Goal: Task Accomplishment & Management: Manage account settings

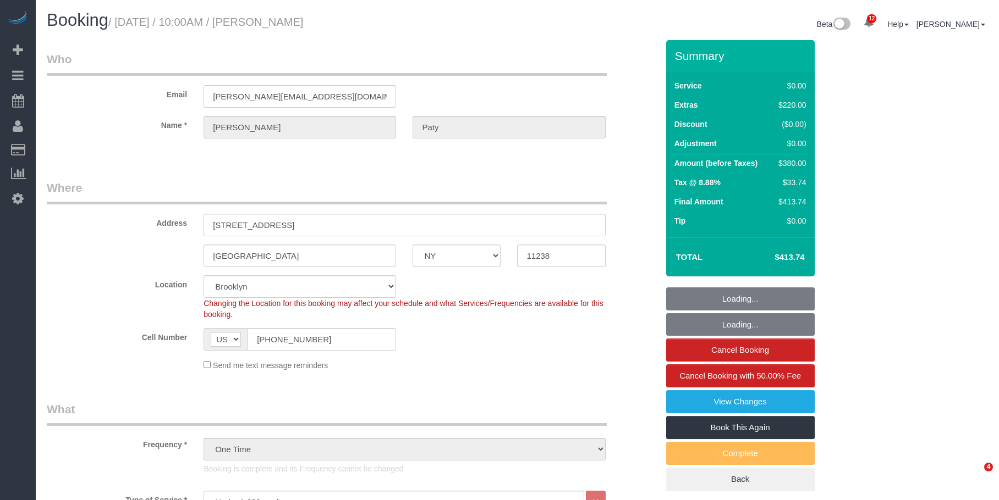
select select "NY"
select select "1"
select select "spot1"
select select "number:89"
select select "number:90"
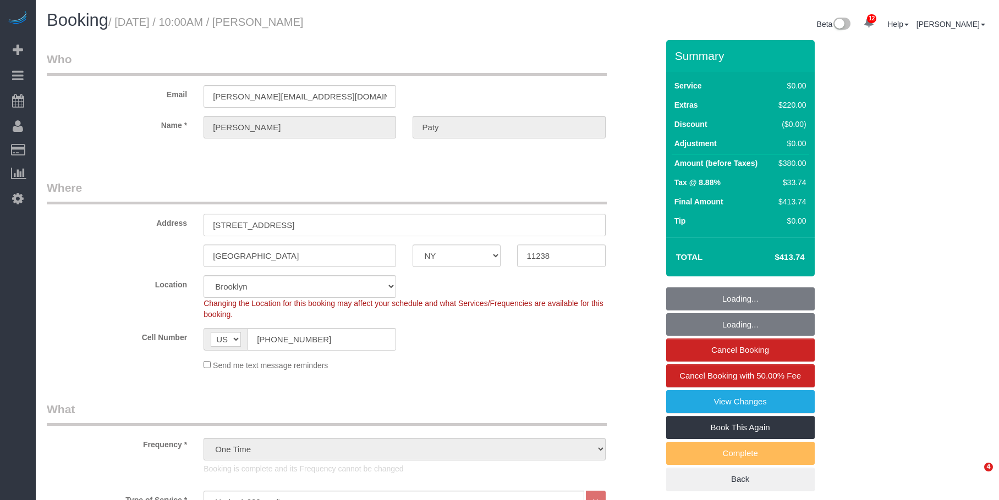
select select "number:15"
select select "number:5"
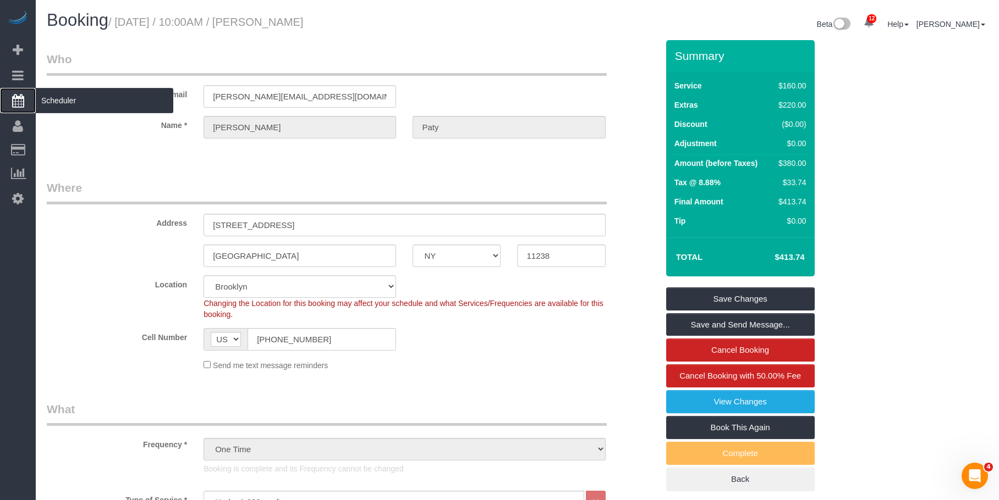
click at [67, 97] on span "Scheduler" at bounding box center [104, 100] width 137 height 25
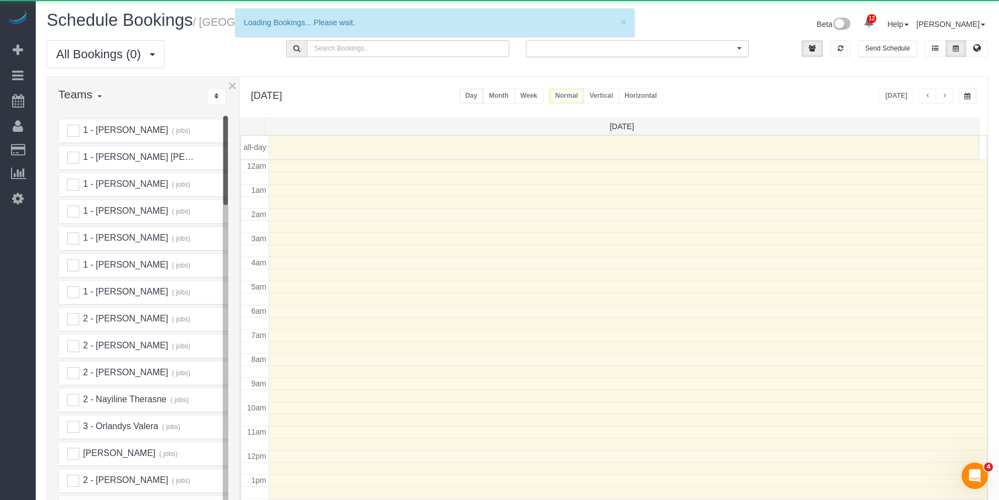
scroll to position [146, 0]
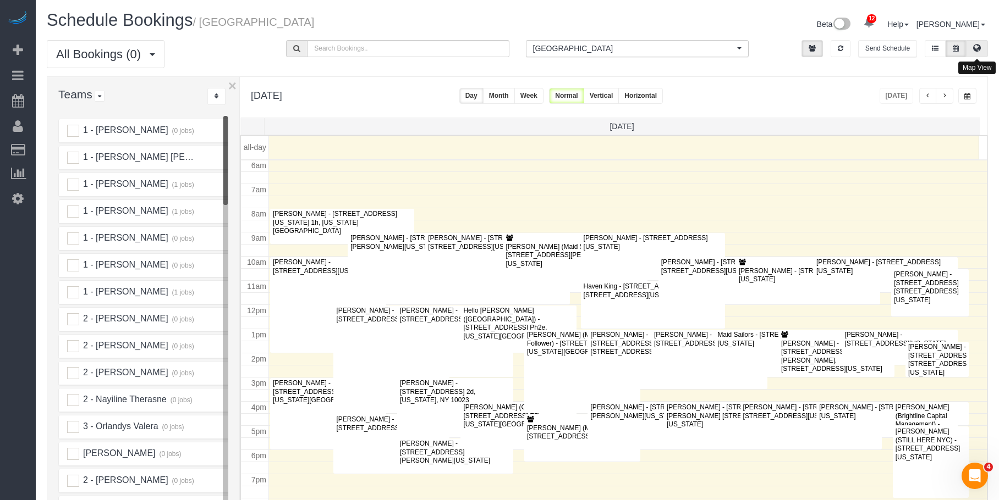
click at [976, 47] on icon at bounding box center [977, 48] width 8 height 7
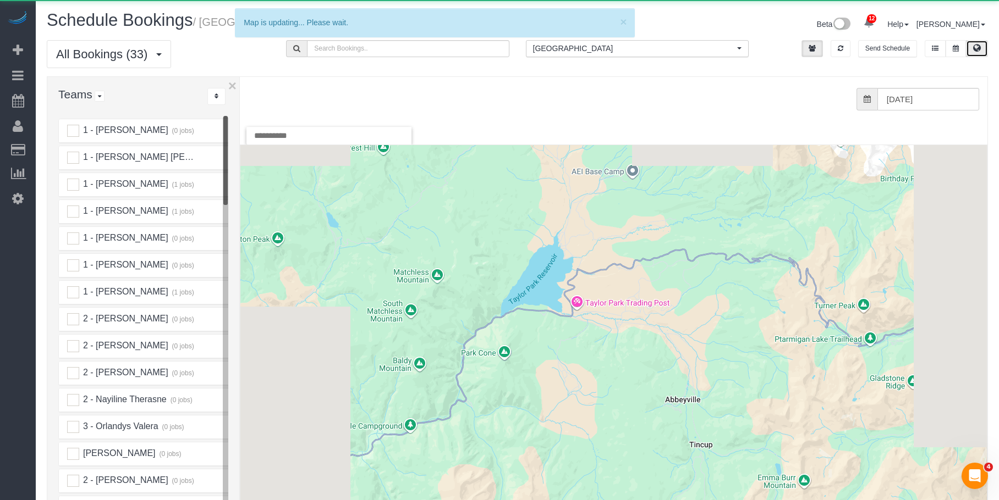
click at [638, 46] on span "[GEOGRAPHIC_DATA]" at bounding box center [633, 48] width 201 height 11
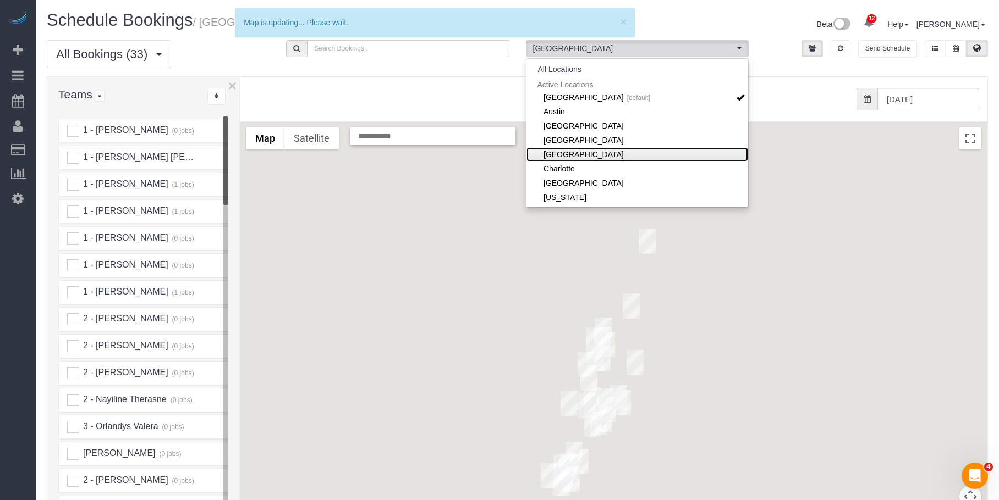
click at [614, 158] on link "[GEOGRAPHIC_DATA]" at bounding box center [637, 154] width 222 height 14
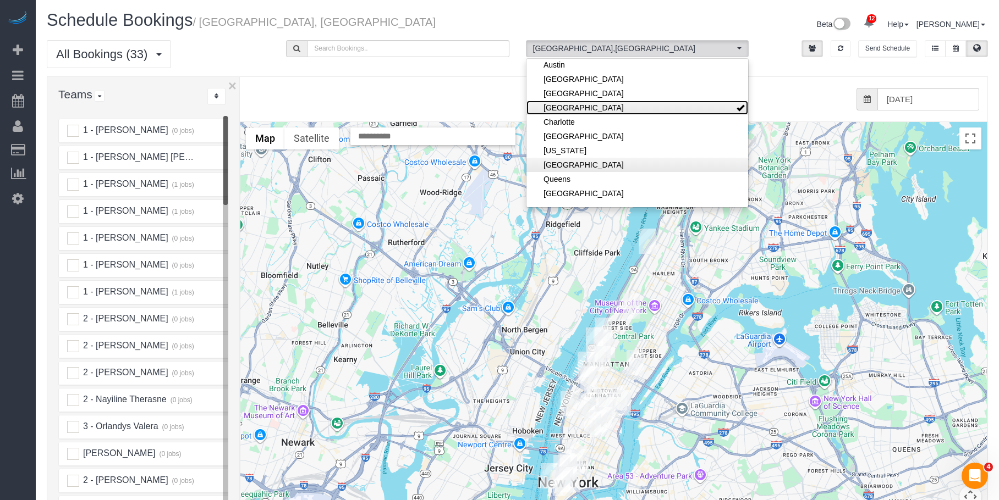
scroll to position [55, 0]
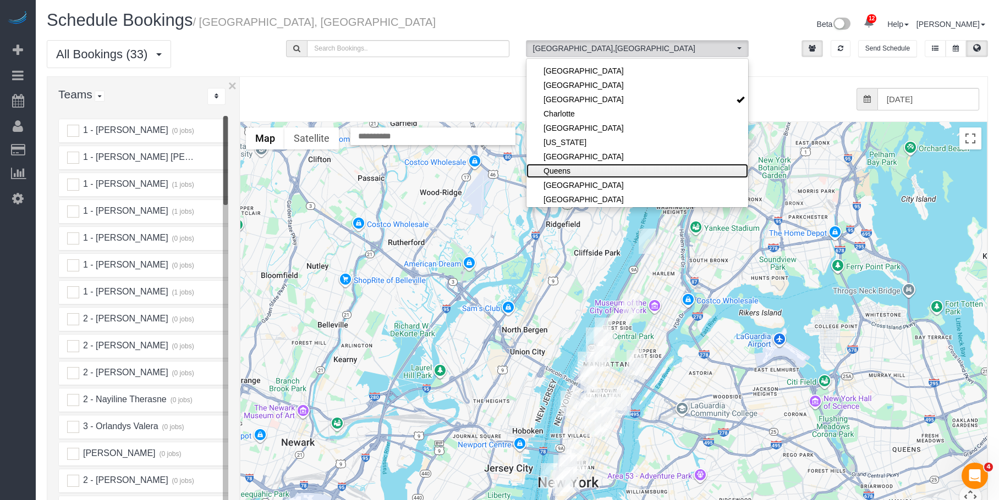
click at [601, 169] on link "Queens" at bounding box center [637, 171] width 222 height 14
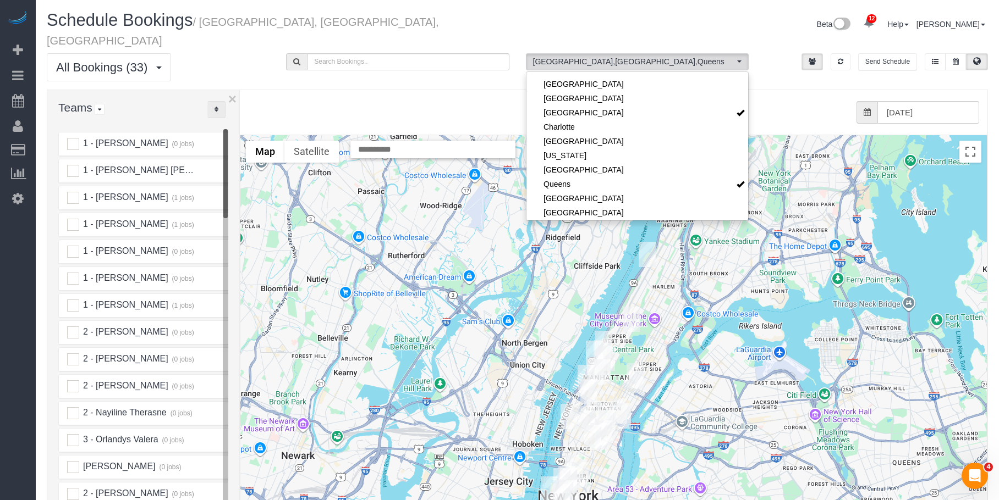
click at [215, 106] on icon "..." at bounding box center [216, 109] width 4 height 7
click at [246, 137] on link "A-Z" at bounding box center [251, 144] width 87 height 14
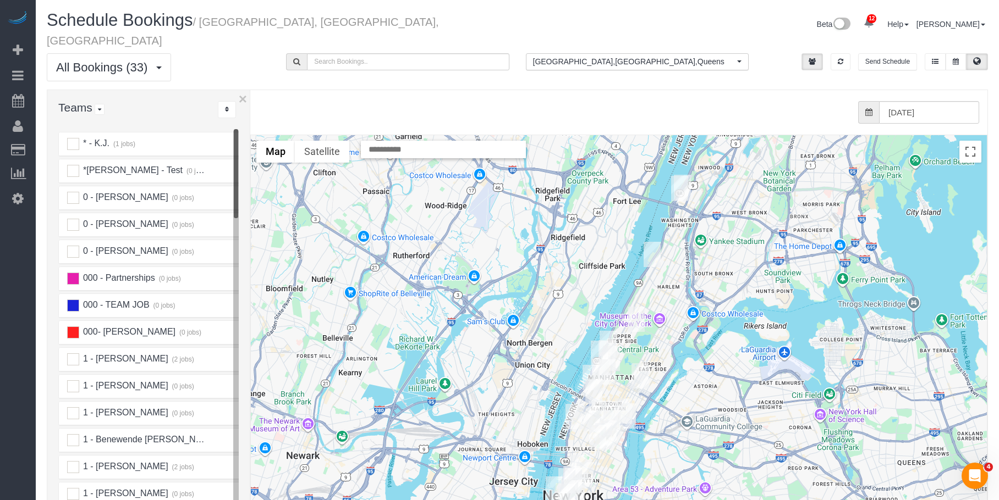
drag, startPoint x: 240, startPoint y: 114, endPoint x: 255, endPoint y: 114, distance: 14.8
click at [255, 114] on div "× Teams All Teams All Active Teams Active Teams For Location(s) Rating A-Z * - …" at bounding box center [517, 338] width 941 height 496
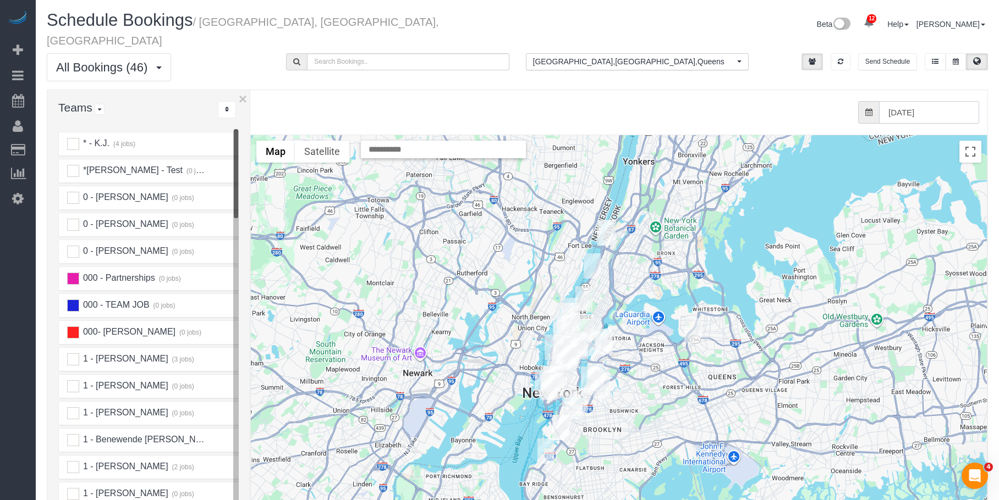
click at [939, 101] on input "[DATE]" at bounding box center [929, 112] width 100 height 23
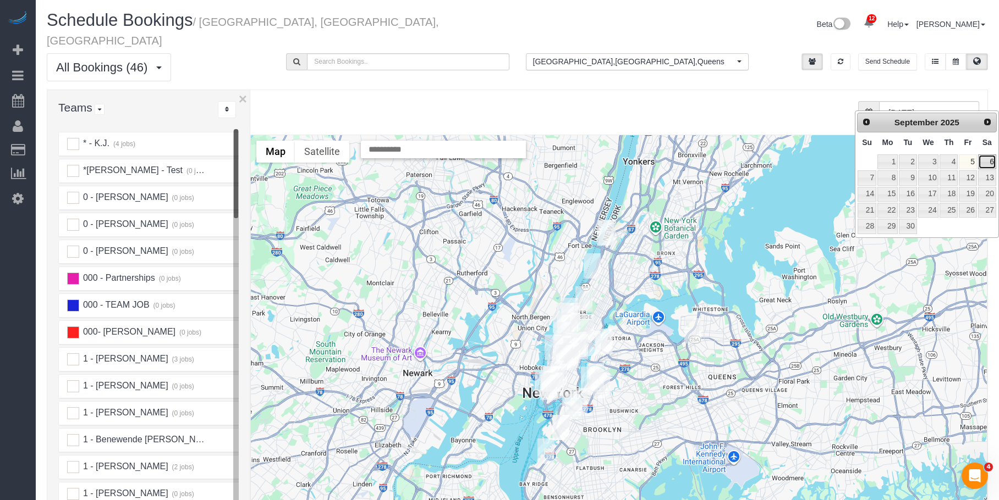
click at [989, 161] on link "6" at bounding box center [987, 162] width 18 height 15
type input "[DATE]"
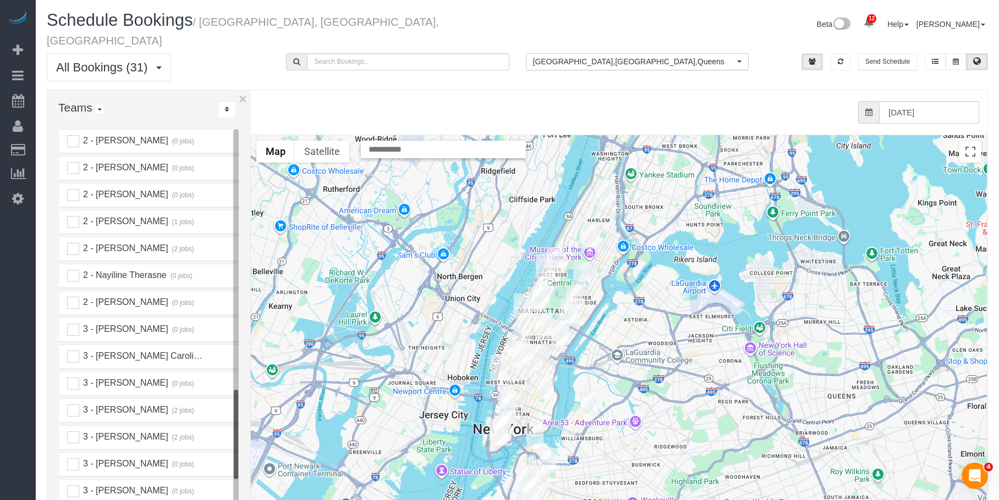
scroll to position [1430, 0]
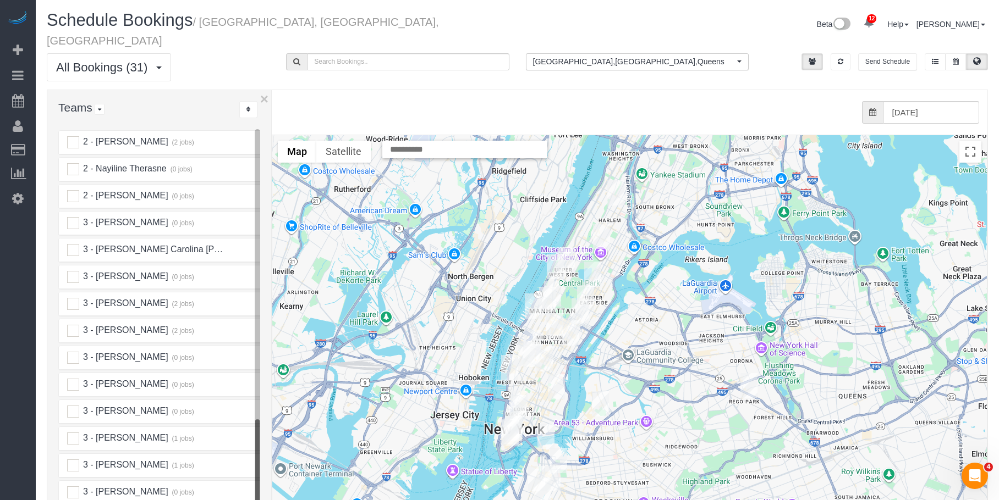
drag, startPoint x: 251, startPoint y: 370, endPoint x: 269, endPoint y: 369, distance: 17.6
click at [270, 369] on div at bounding box center [272, 335] width 4 height 490
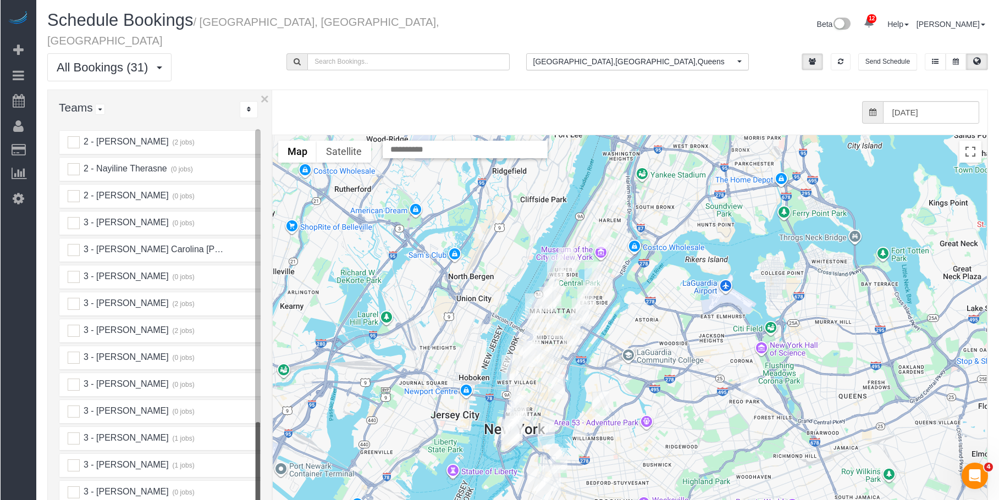
scroll to position [1485, 0]
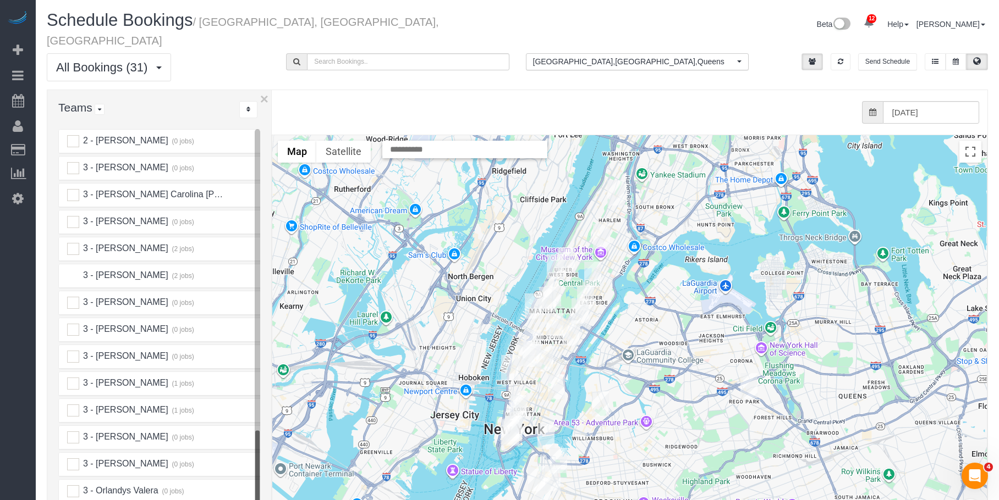
click at [73, 270] on ins at bounding box center [73, 276] width 12 height 12
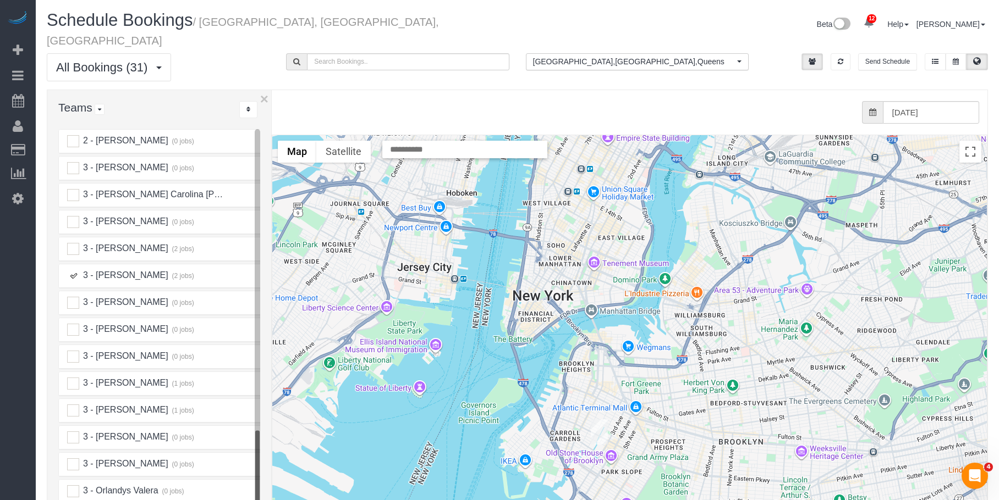
drag, startPoint x: 621, startPoint y: 418, endPoint x: 635, endPoint y: 331, distance: 88.1
click at [635, 331] on div at bounding box center [629, 354] width 714 height 439
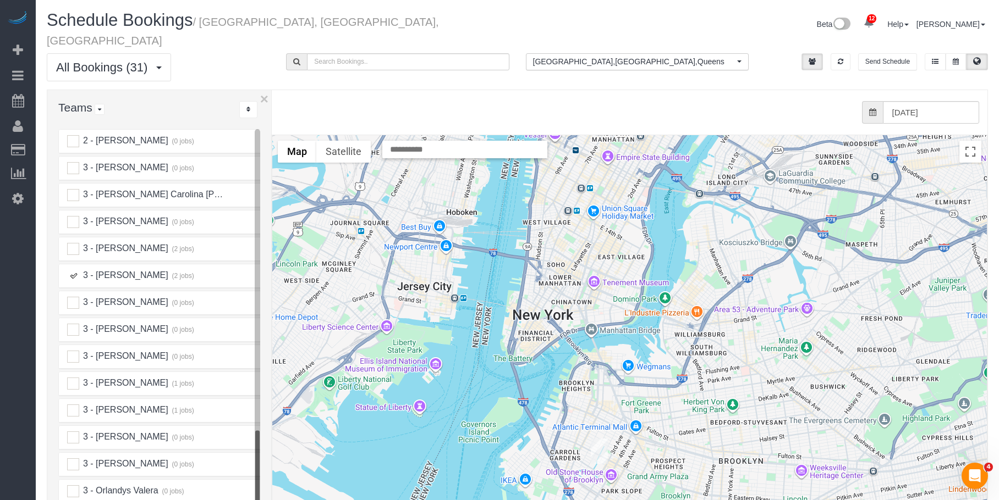
click at [599, 439] on img "09/06/2025 10:30AM - Miranda Lampke - 436 Carroll Street, Apt. 604, Brooklyn, N…" at bounding box center [599, 451] width 17 height 25
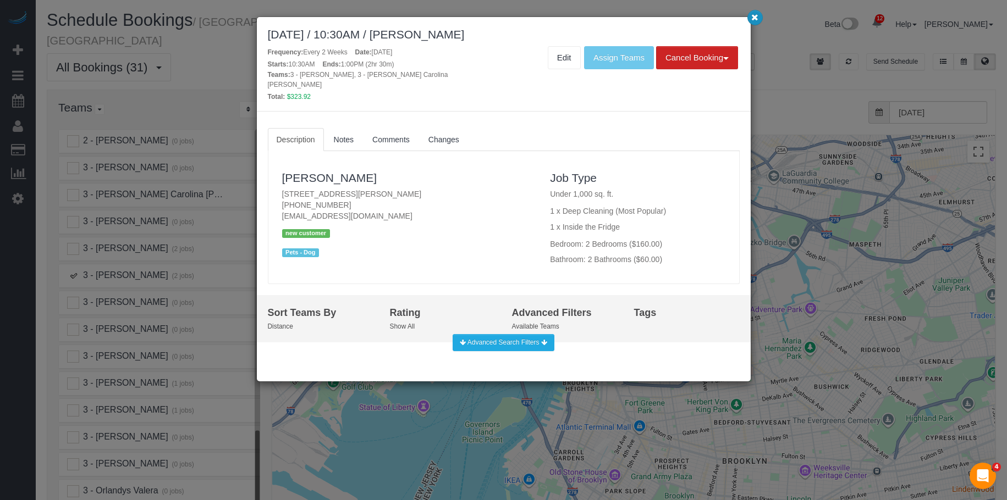
click at [756, 18] on icon "button" at bounding box center [754, 17] width 7 height 7
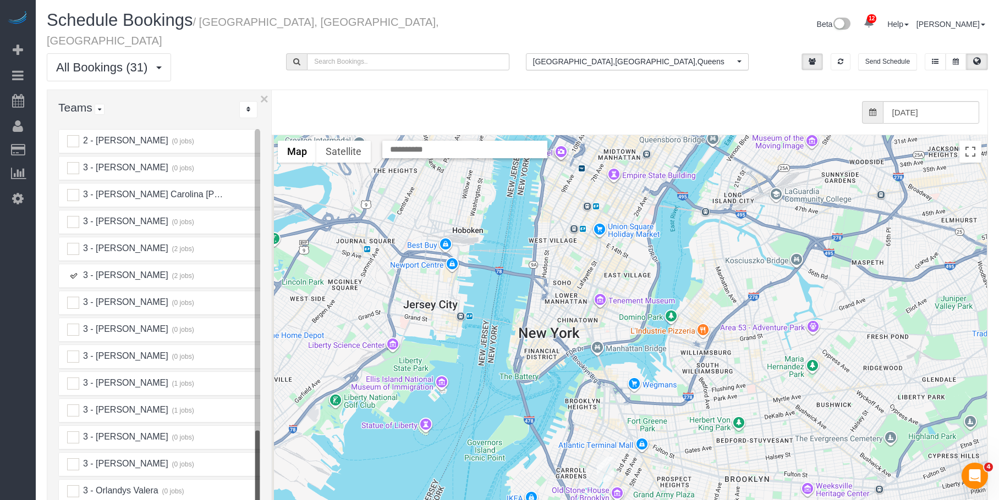
drag, startPoint x: 604, startPoint y: 438, endPoint x: 618, endPoint y: 396, distance: 44.5
click at [618, 396] on div "To navigate, press the arrow keys." at bounding box center [629, 354] width 714 height 439
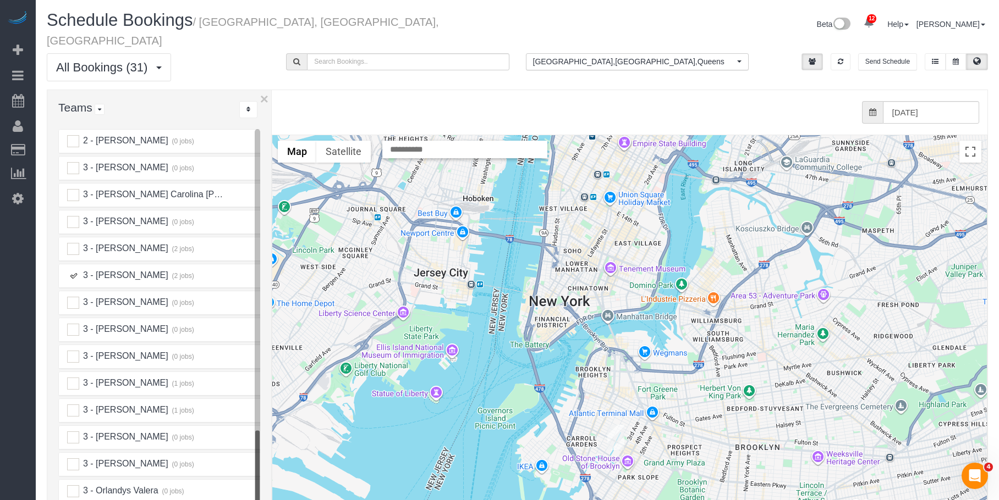
click at [622, 425] on img "09/06/2025 10:30AM - Miranda Lampke - 436 Carroll Street, Apt. 604, Brooklyn, N…" at bounding box center [615, 437] width 17 height 25
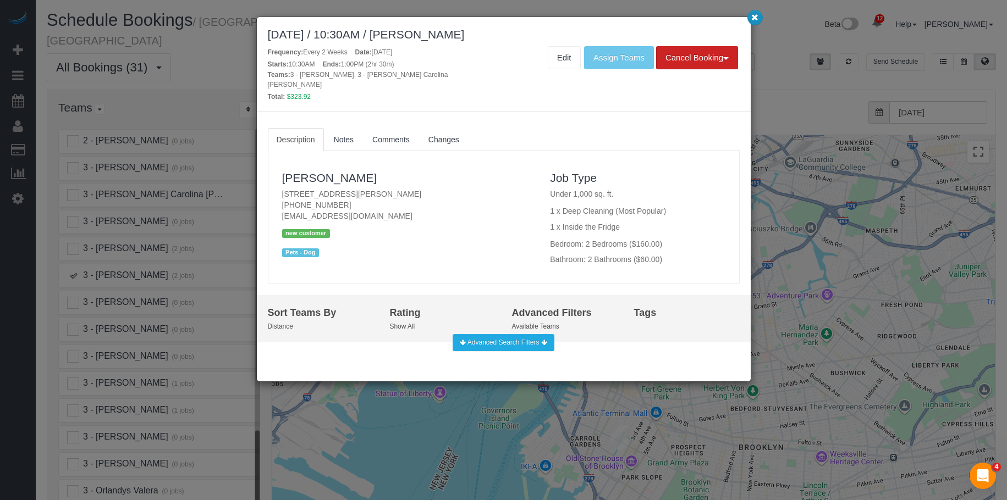
click at [750, 20] on button "button" at bounding box center [754, 17] width 15 height 15
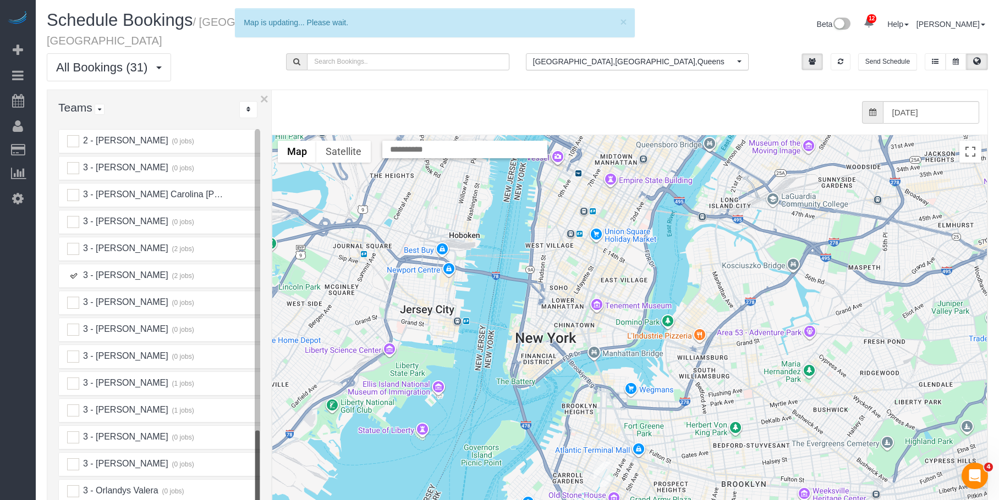
drag, startPoint x: 617, startPoint y: 219, endPoint x: 580, endPoint y: 332, distance: 118.6
click at [580, 332] on div "To navigate, press the arrow keys." at bounding box center [629, 354] width 714 height 439
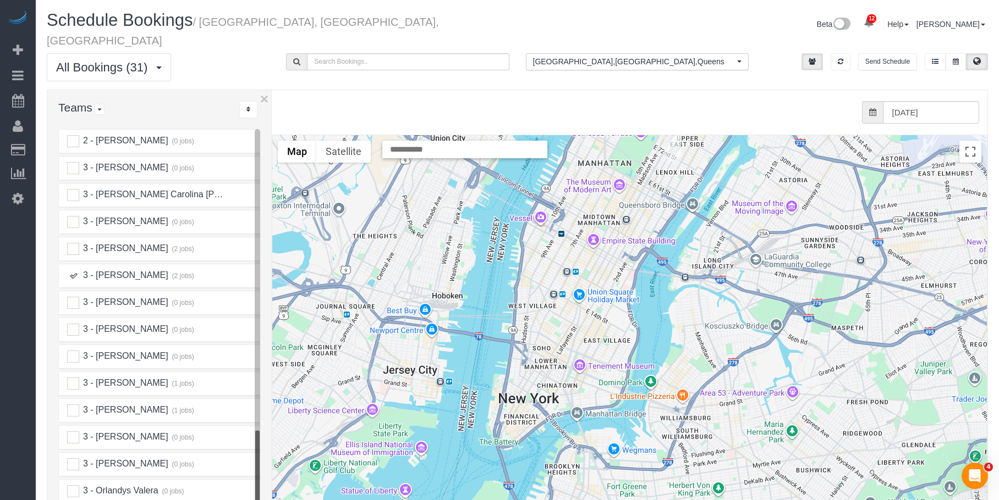
click at [675, 136] on img "09/06/2025 2:30PM - Megan Maher - 200 East 71st Street, Apt. 6k, New York, NY 1…" at bounding box center [672, 148] width 17 height 25
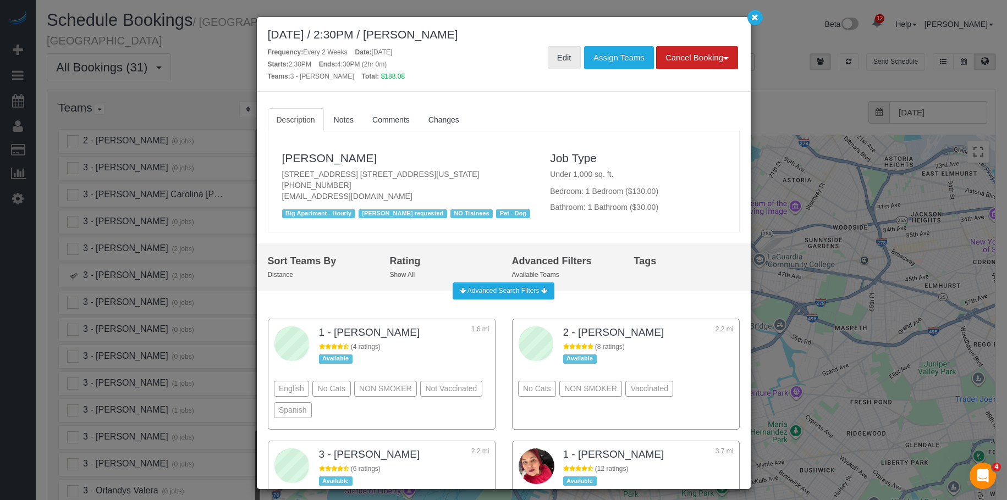
click at [554, 55] on link "Edit" at bounding box center [564, 57] width 33 height 23
drag, startPoint x: 752, startPoint y: 19, endPoint x: 426, endPoint y: 119, distance: 341.2
click at [752, 18] on icon "button" at bounding box center [755, 17] width 7 height 7
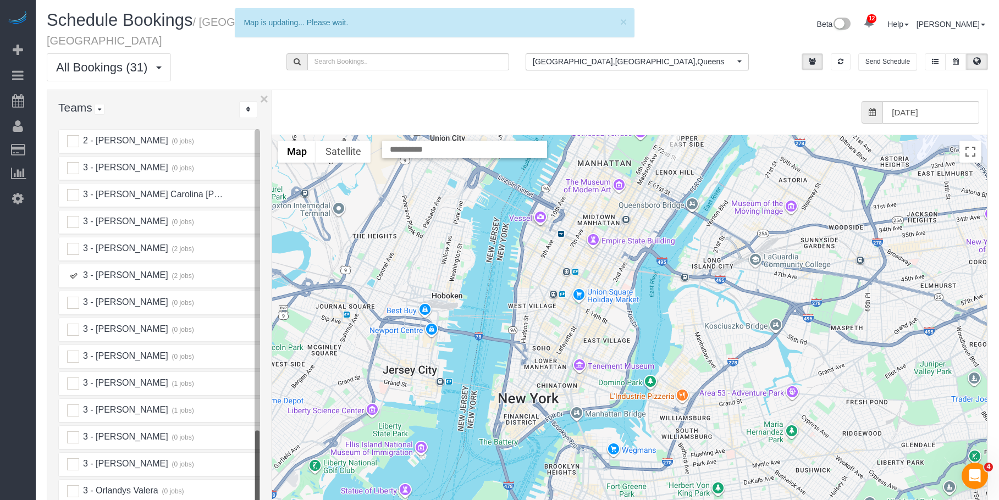
click at [78, 270] on ins at bounding box center [73, 276] width 12 height 12
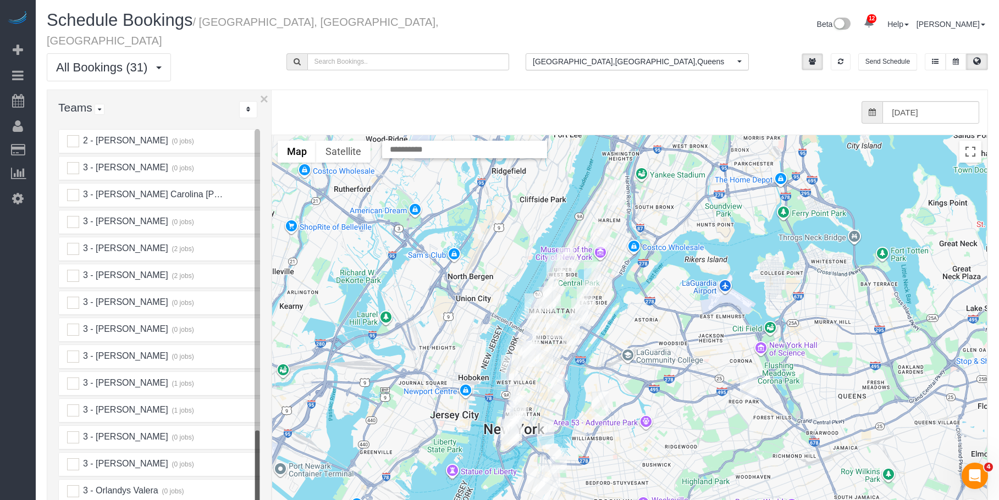
click at [549, 287] on img "09/06/2025 10:00AM - Victoria Veytsman - 352 West 58th Street, Apt. 33f, New Yo…" at bounding box center [547, 299] width 17 height 25
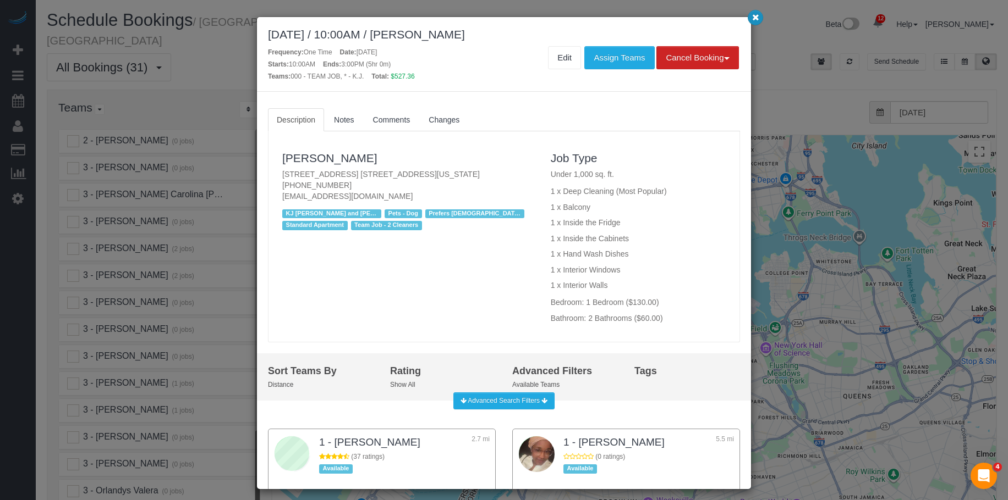
click at [753, 16] on icon "button" at bounding box center [755, 17] width 7 height 7
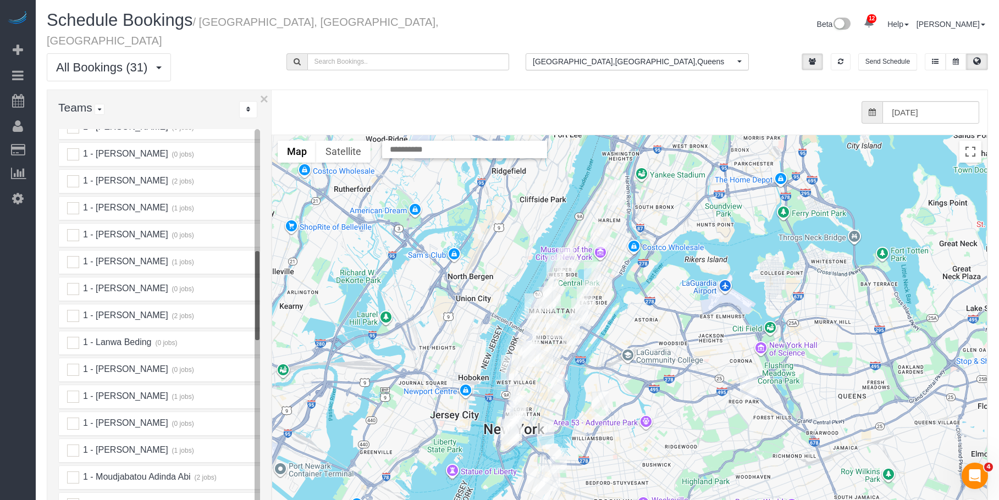
scroll to position [550, 0]
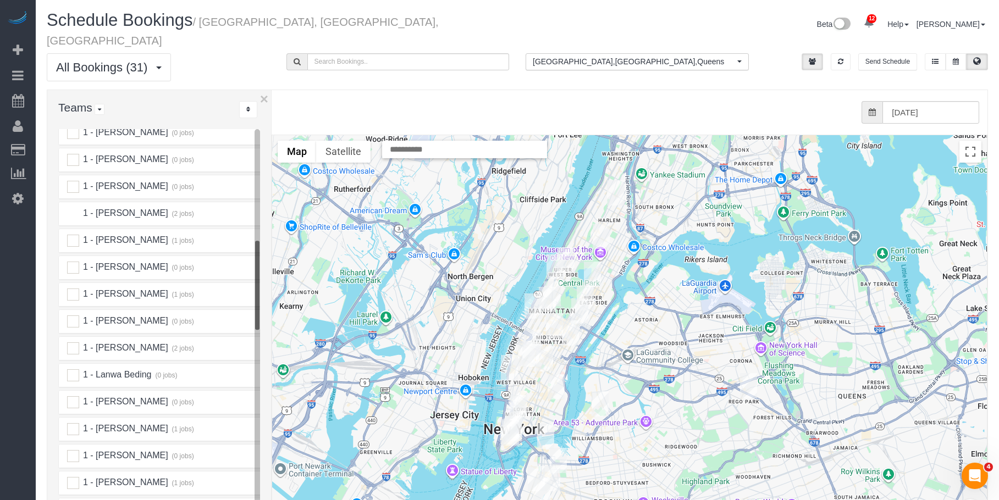
click at [73, 208] on ins at bounding box center [73, 214] width 12 height 12
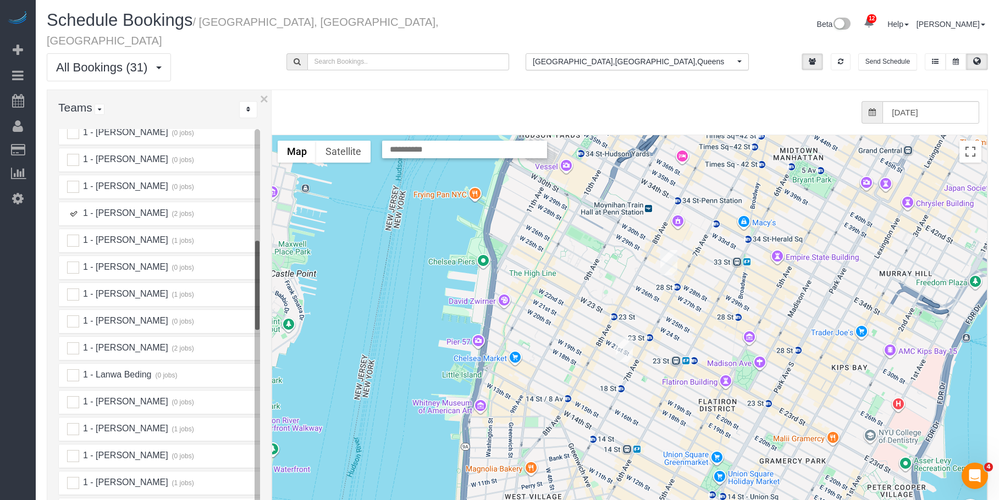
click at [670, 250] on img "09/06/2025 10:00AM - Cheryl-Rose Cruz - 215 W 28th Street, Apt. 10a, New York, …" at bounding box center [669, 262] width 17 height 25
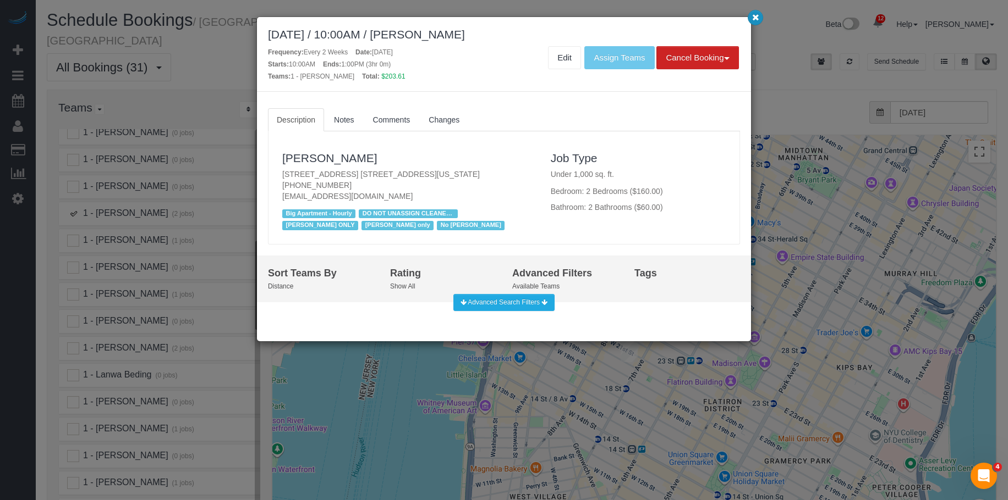
click at [753, 15] on icon "button" at bounding box center [755, 17] width 7 height 7
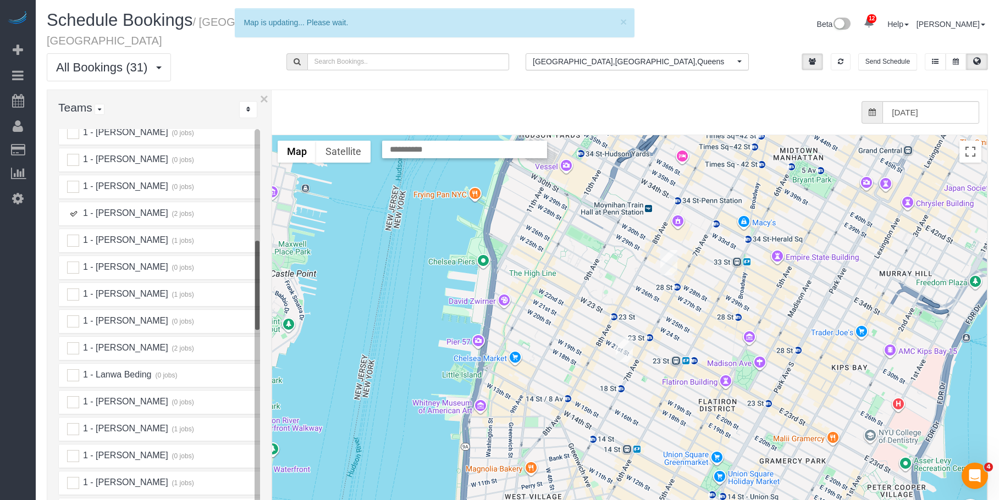
click at [624, 337] on img "09/06/2025 2:00PM - Heather Cameron - 209 West 20th Street, Apt. 5b, New York, …" at bounding box center [624, 349] width 17 height 25
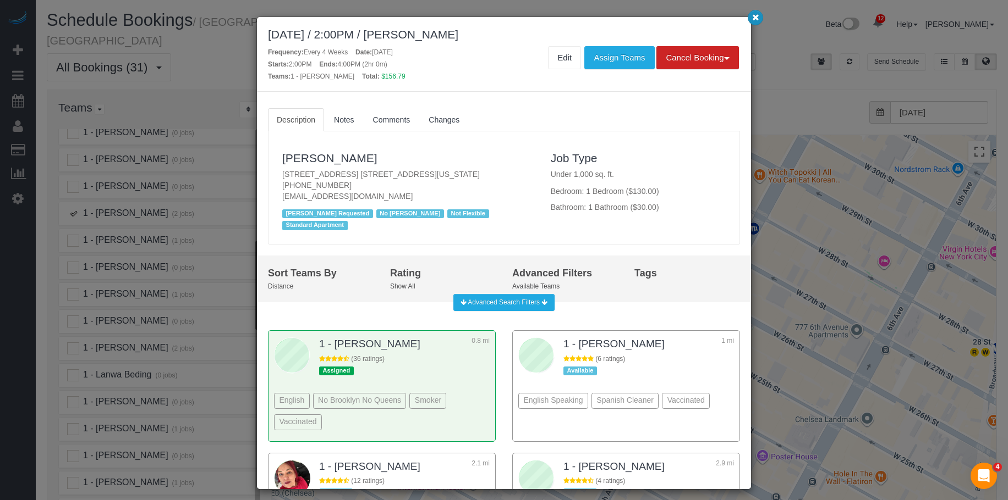
click at [759, 20] on button "button" at bounding box center [754, 17] width 15 height 15
